Goal: Navigation & Orientation: Find specific page/section

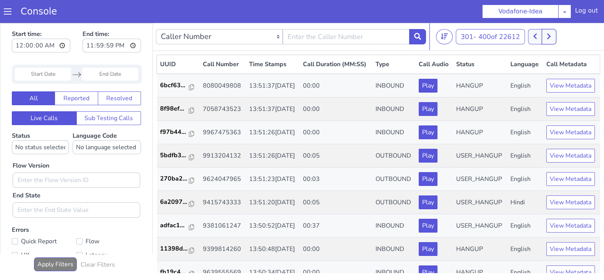
click at [549, 43] on button at bounding box center [548, 36] width 14 height 15
click at [549, 33] on icon at bounding box center [548, 36] width 4 height 7
click at [554, 34] on button at bounding box center [548, 36] width 14 height 15
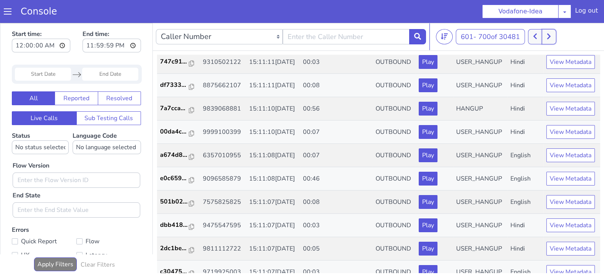
scroll to position [1135, 0]
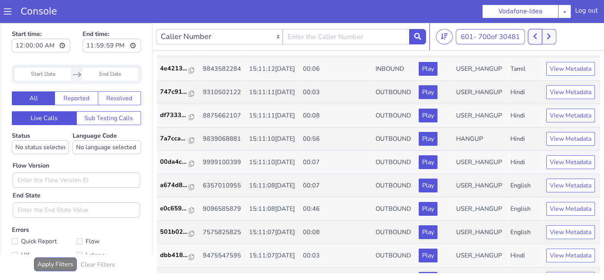
click at [539, 35] on button at bounding box center [535, 36] width 14 height 15
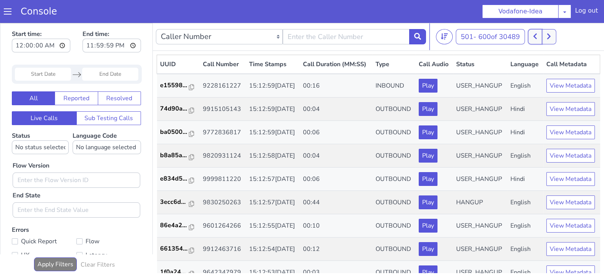
click at [539, 35] on button at bounding box center [535, 36] width 14 height 15
click at [537, 36] on icon at bounding box center [535, 36] width 4 height 7
click at [537, 37] on icon at bounding box center [535, 36] width 4 height 7
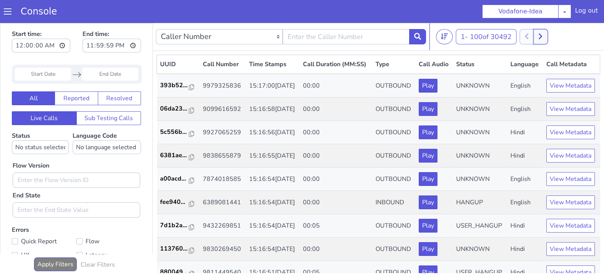
click at [542, 36] on icon at bounding box center [540, 36] width 4 height 7
click at [537, 37] on icon at bounding box center [535, 36] width 4 height 7
click at [546, 35] on button at bounding box center [540, 36] width 14 height 15
click at [546, 35] on button at bounding box center [548, 36] width 14 height 15
click at [551, 33] on icon at bounding box center [548, 36] width 4 height 7
